Goal: Find specific page/section: Find specific page/section

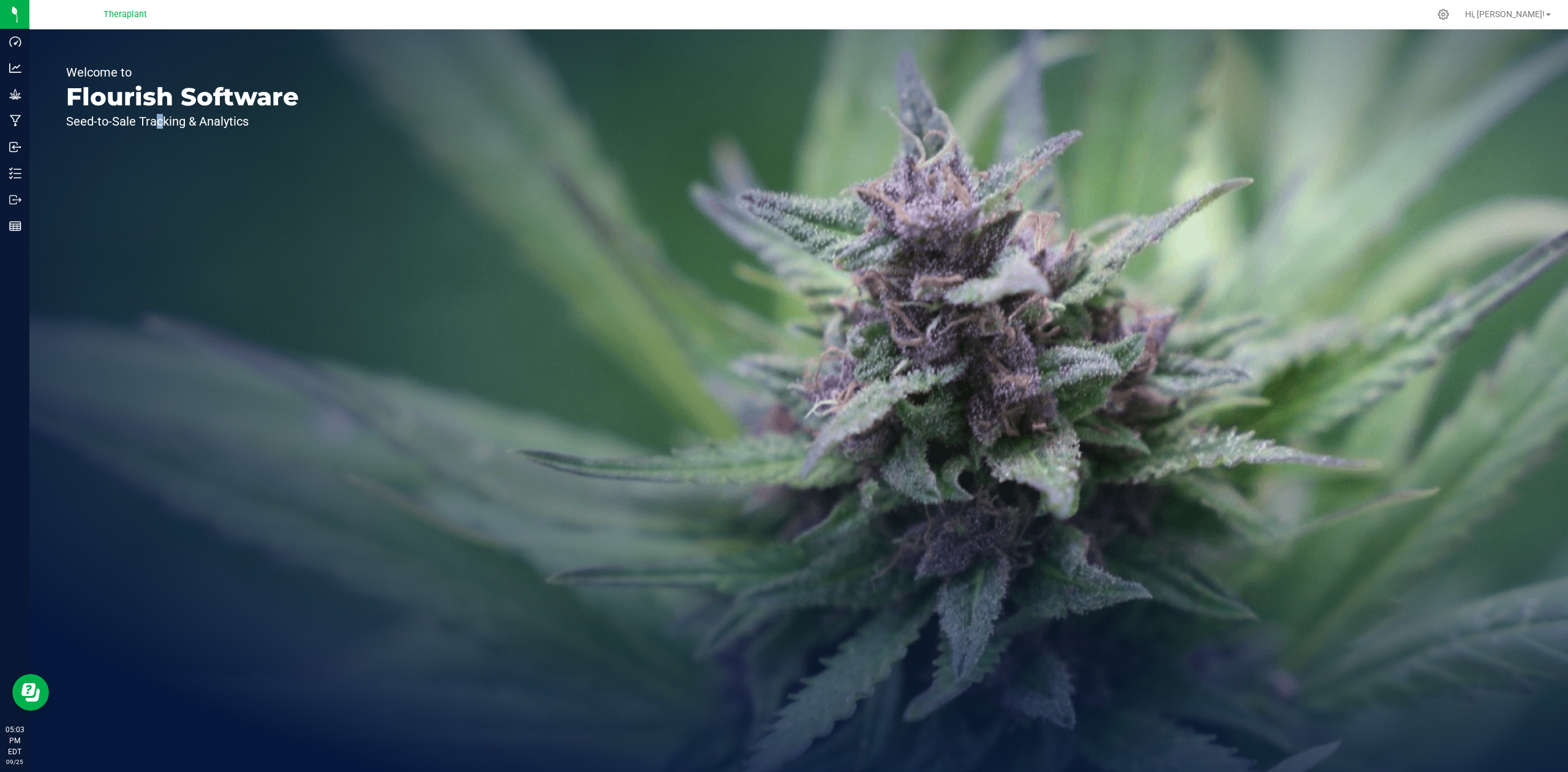
drag, startPoint x: 52, startPoint y: 69, endPoint x: 155, endPoint y: 300, distance: 252.9
click at [155, 300] on div "Welcome to Flourish Software Seed-to-Sale Tracking & Analytics" at bounding box center [183, 400] width 307 height 742
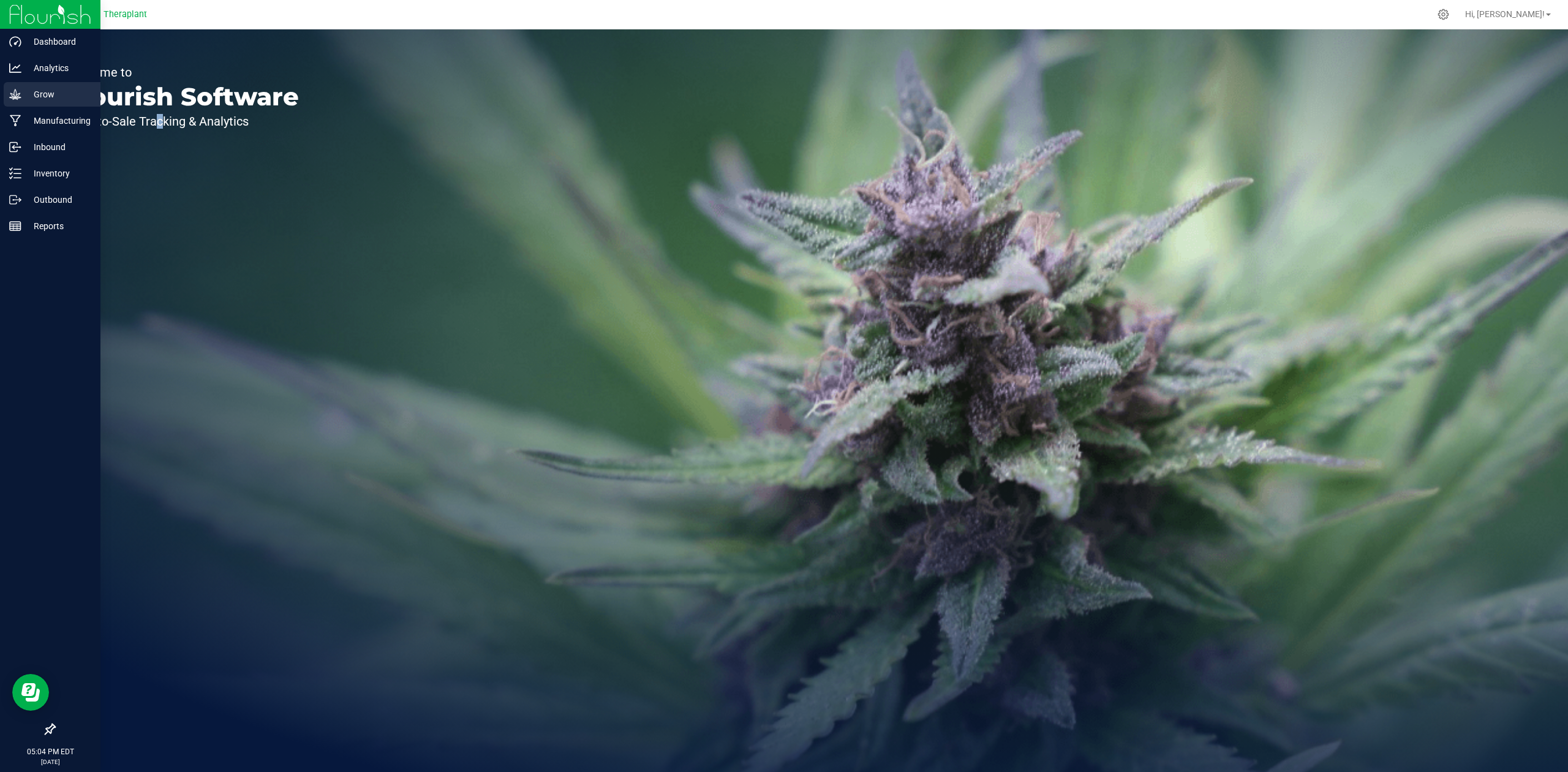
click at [9, 88] on icon at bounding box center [16, 95] width 13 height 13
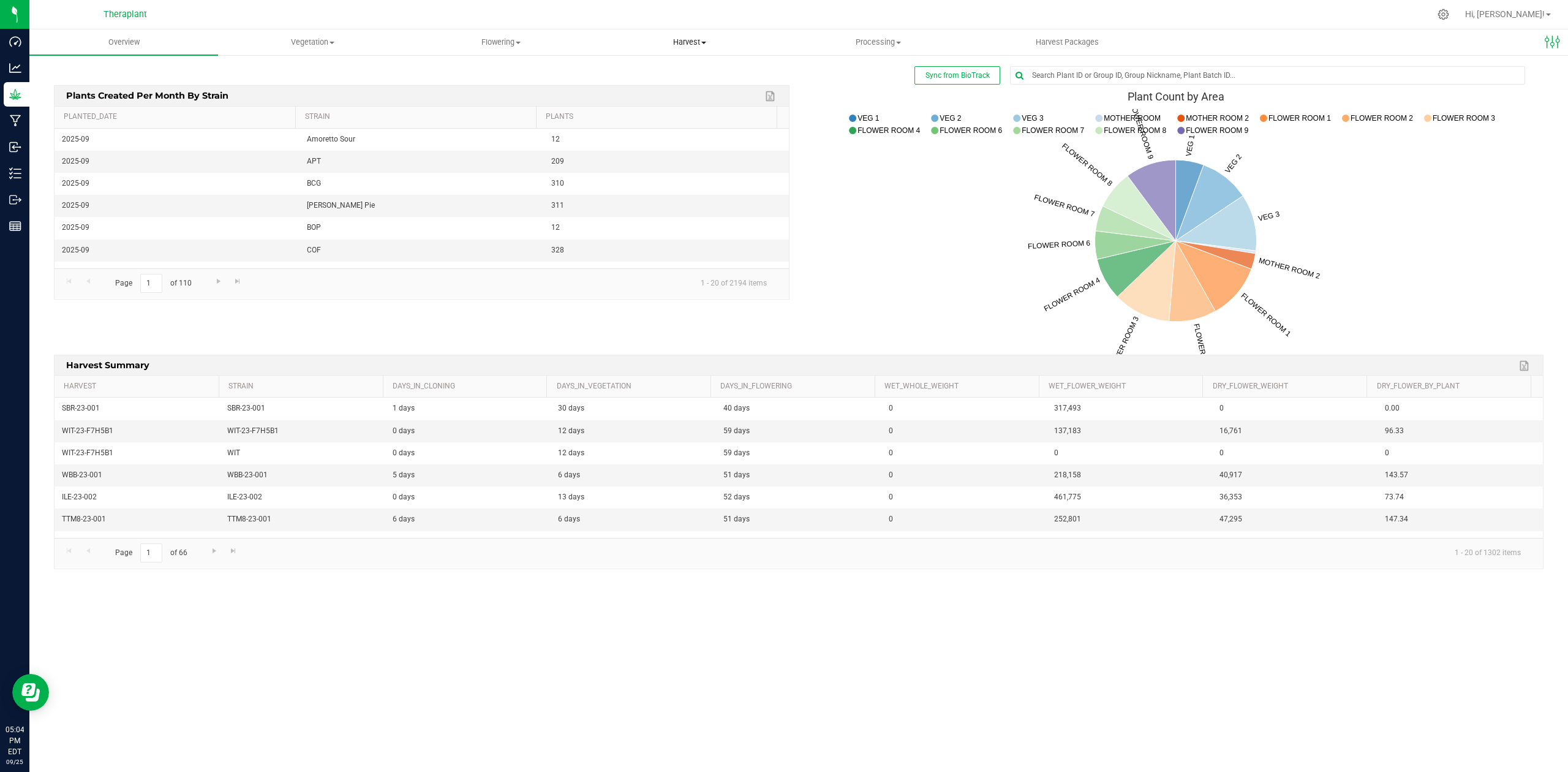
click at [696, 38] on span "Harvest" at bounding box center [690, 42] width 188 height 11
click at [653, 81] on li "Harvested plants" at bounding box center [689, 88] width 188 height 15
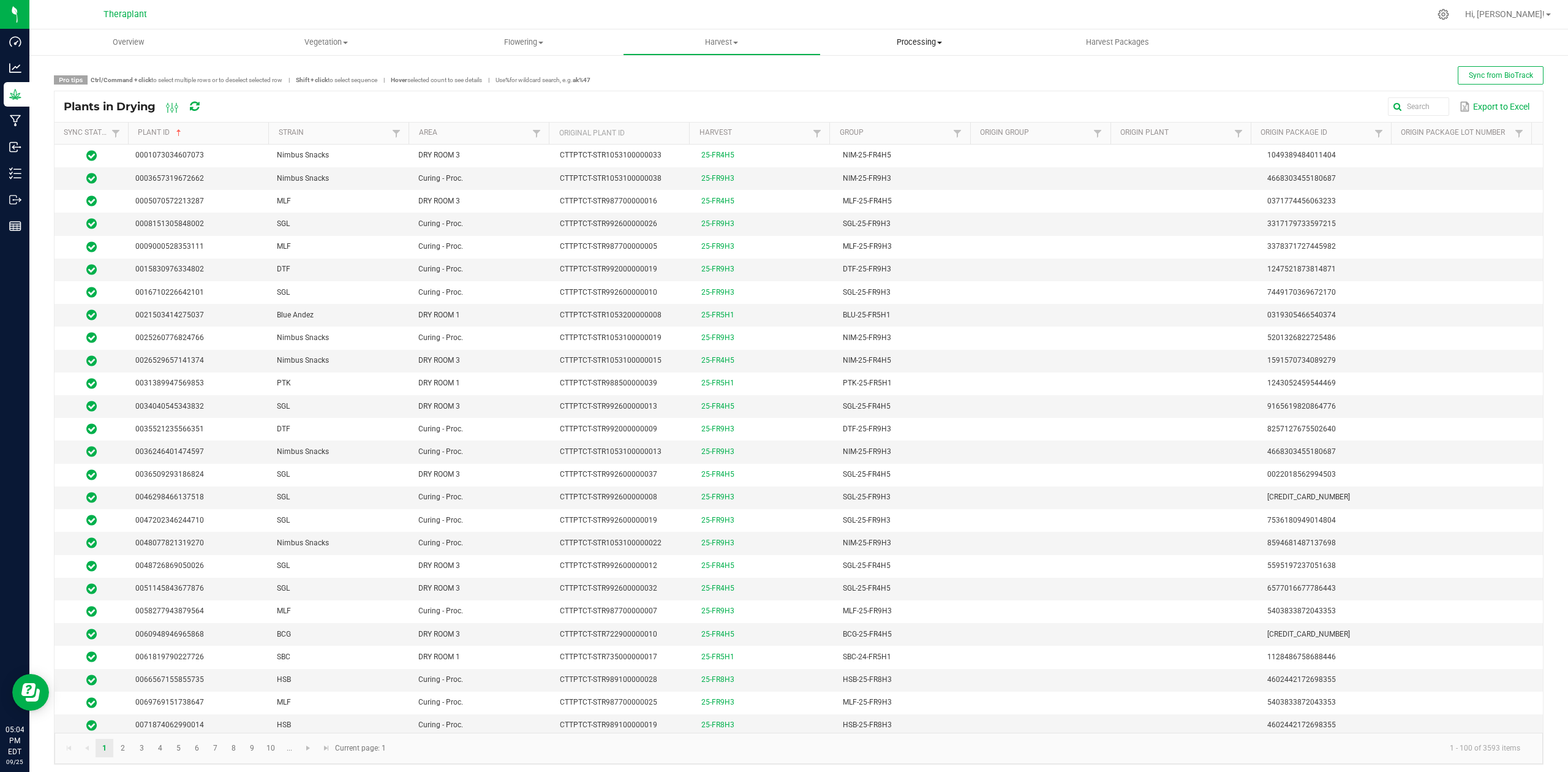
click at [934, 30] on uib-tab-heading "Processing Create package Processing harvests Processing plants Completed harve…" at bounding box center [919, 41] width 196 height 24
click at [902, 98] on span "Processing plants" at bounding box center [872, 102] width 104 height 10
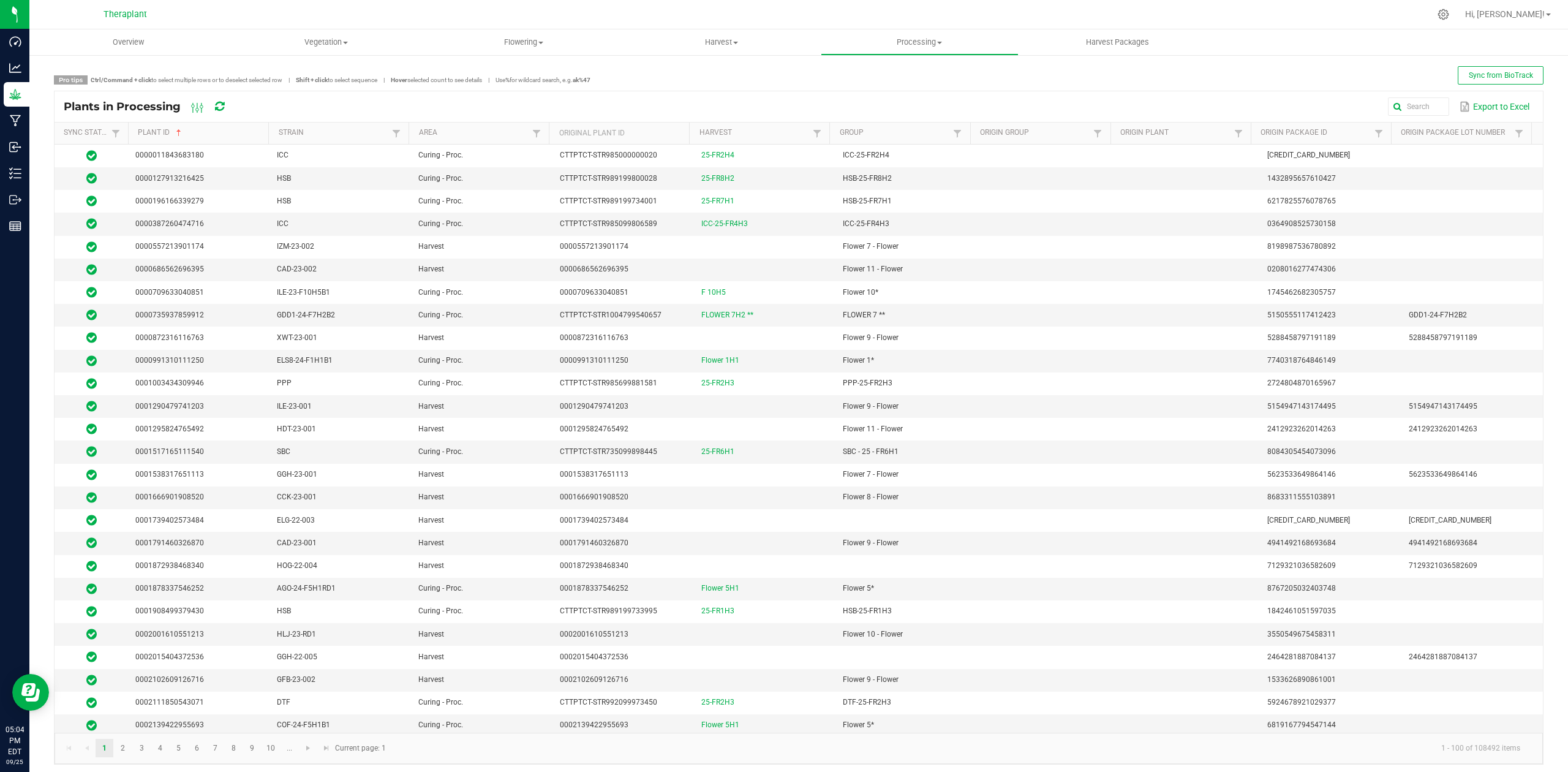
drag, startPoint x: 881, startPoint y: 66, endPoint x: 1261, endPoint y: 94, distance: 381.0
click at [1261, 94] on div "Plants in Processing Export to Excel" at bounding box center [798, 106] width 1488 height 31
click at [737, 41] on span at bounding box center [735, 42] width 5 height 2
click at [691, 84] on span "Harvested plants" at bounding box center [673, 88] width 100 height 10
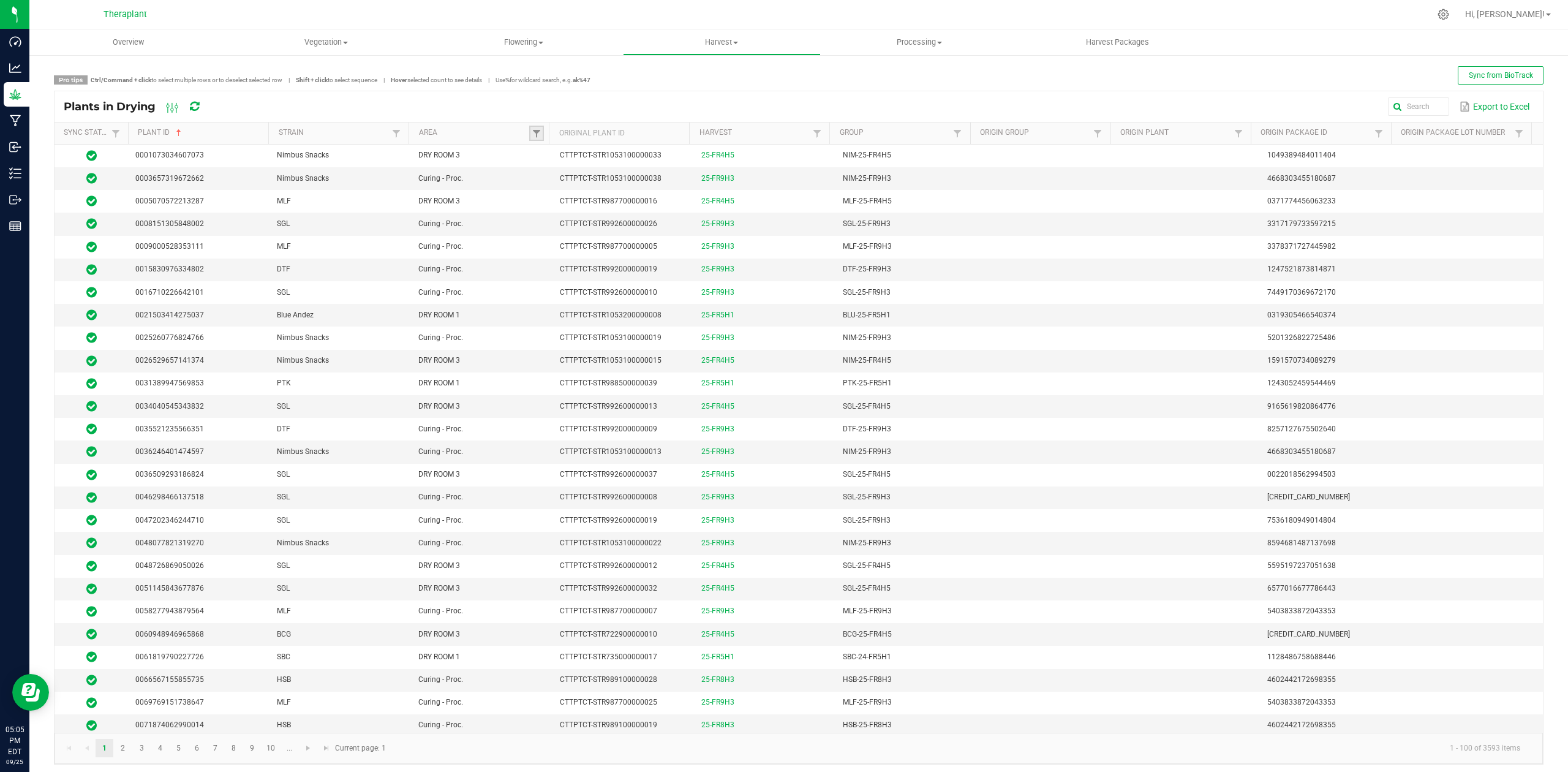
click at [530, 140] on link at bounding box center [536, 134] width 15 height 16
click at [552, 245] on li "Harvest" at bounding box center [593, 245] width 119 height 16
checkbox input "true"
click at [575, 288] on button "Clear" at bounding box center [564, 287] width 61 height 27
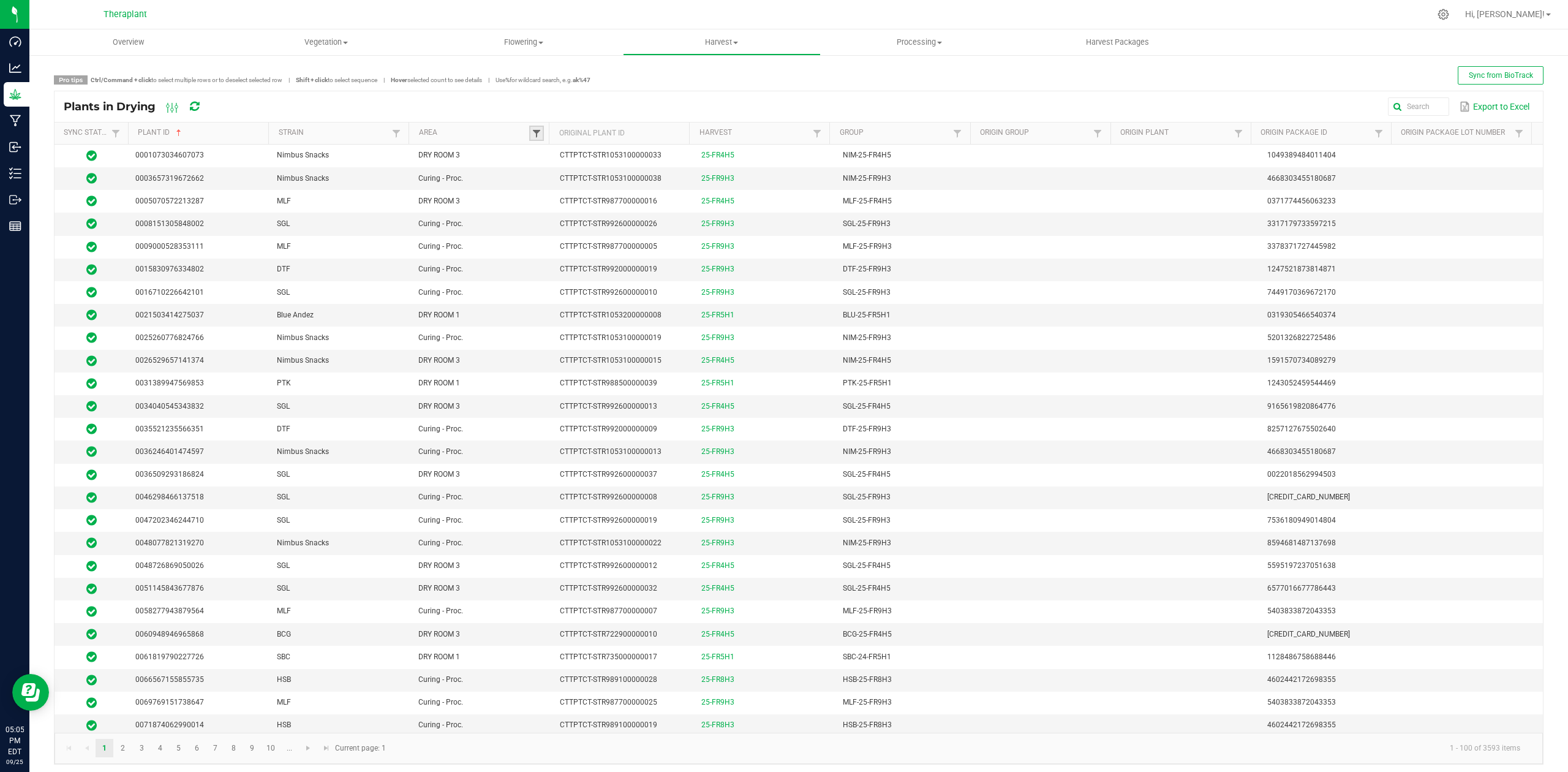
click at [532, 128] on span at bounding box center [536, 133] width 10 height 10
click at [547, 264] on li "Harvest" at bounding box center [593, 264] width 119 height 16
checkbox input "true"
click at [620, 286] on button "Filter" at bounding box center [630, 287] width 61 height 27
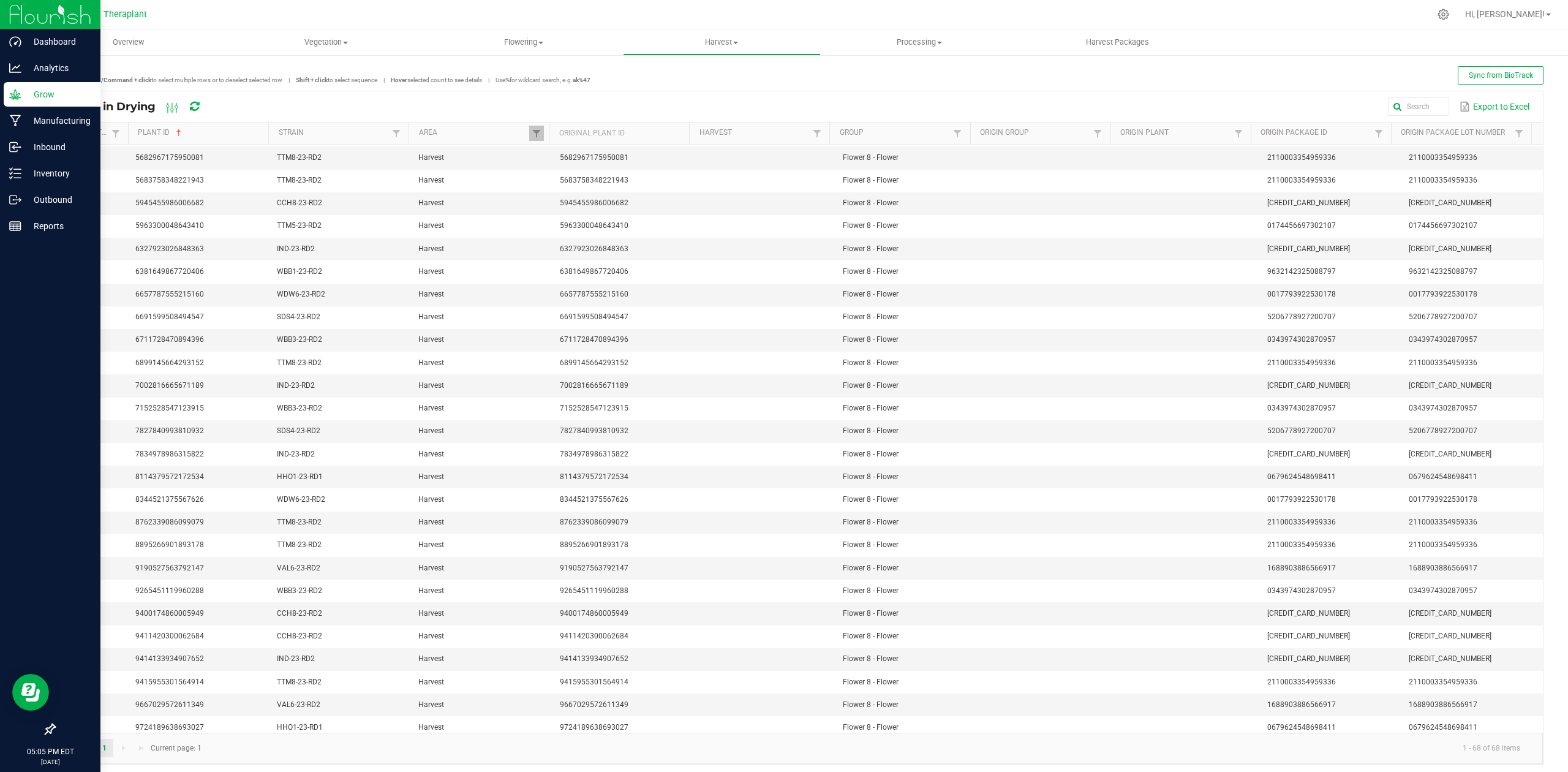
scroll to position [838, 0]
